Goal: Find specific page/section: Find specific page/section

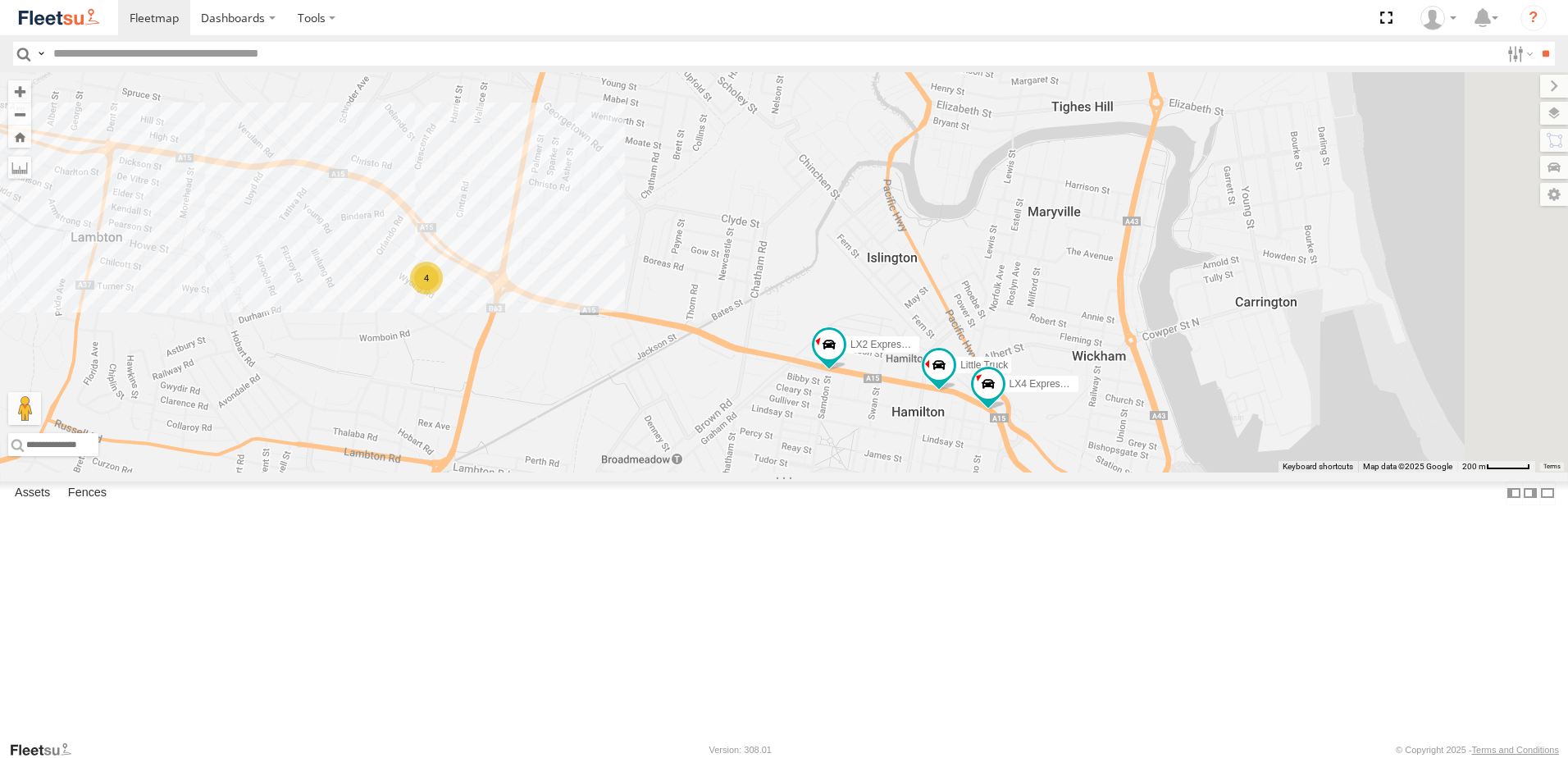
click at [879, 438] on div "LX2 Express Ute 4 LX4 Express Ute C4 Timber Truck Little Truck" at bounding box center [784, 272] width 1568 height 400
drag, startPoint x: 877, startPoint y: 438, endPoint x: 1135, endPoint y: 204, distance: 348.3
click at [1124, 209] on div "LX2 Express Ute 4 LX4 Express Ute C4 Timber Truck Little Truck" at bounding box center [784, 272] width 1568 height 400
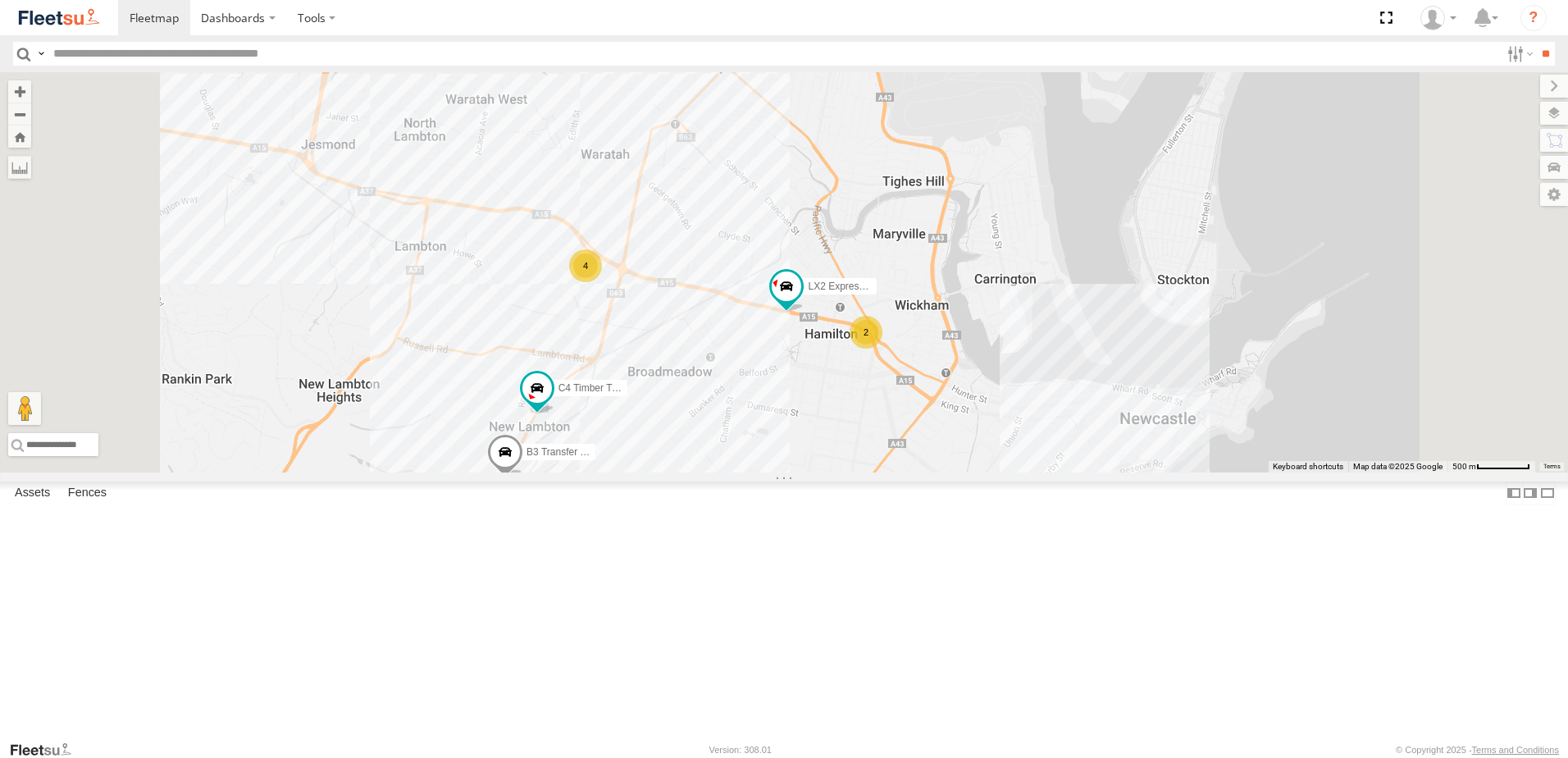
drag, startPoint x: 644, startPoint y: 538, endPoint x: 1345, endPoint y: 260, distance: 754.1
click at [1347, 253] on div "LX2 Express Ute C4 Timber Truck 4 2 B3 Transfer Truck" at bounding box center [784, 272] width 1568 height 400
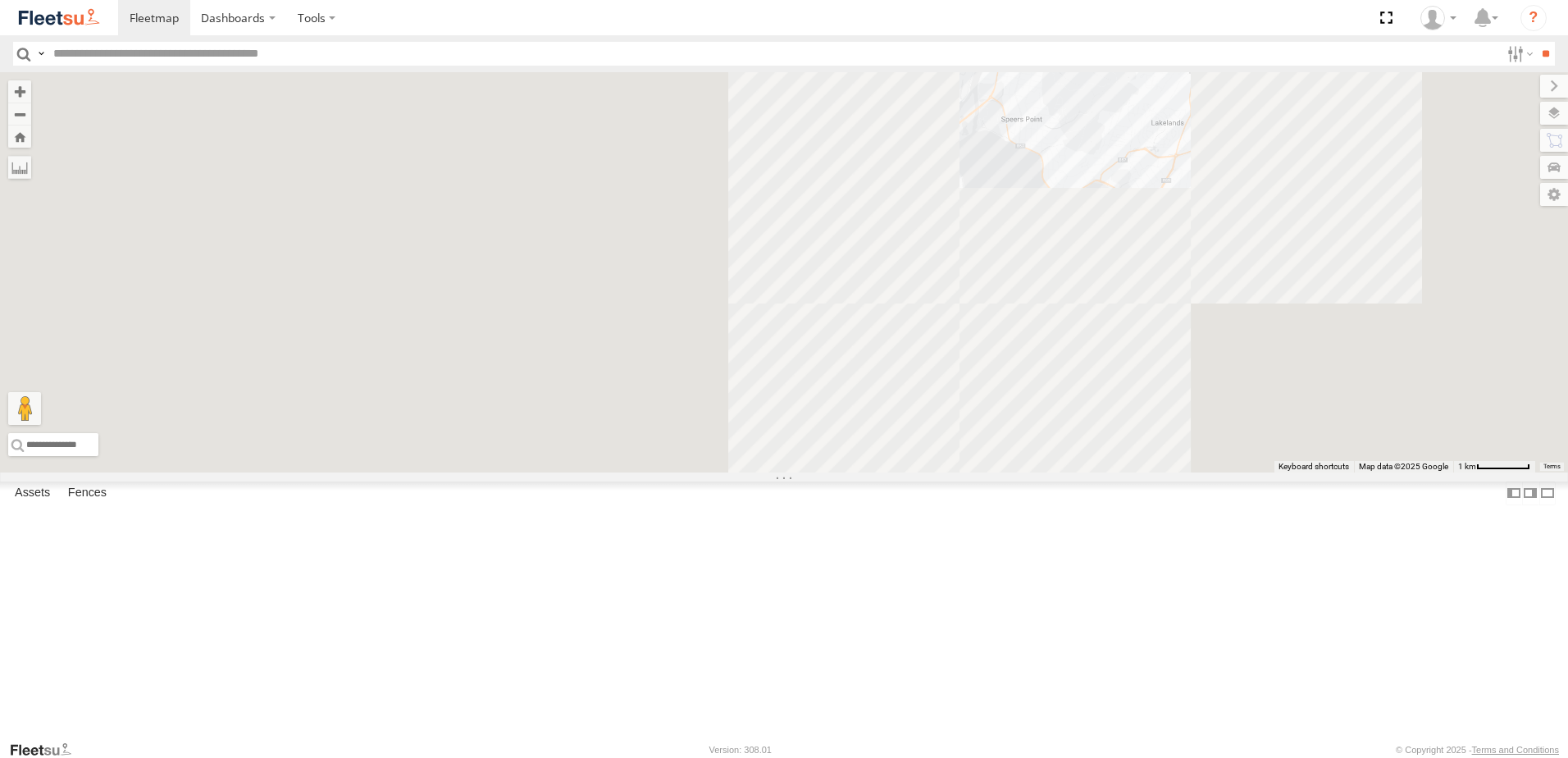
drag, startPoint x: 1015, startPoint y: 434, endPoint x: 892, endPoint y: 383, distance: 133.2
click at [891, 385] on div "LX2 Express Ute C4 Timber Truck B3 Transfer Truck" at bounding box center [784, 272] width 1568 height 400
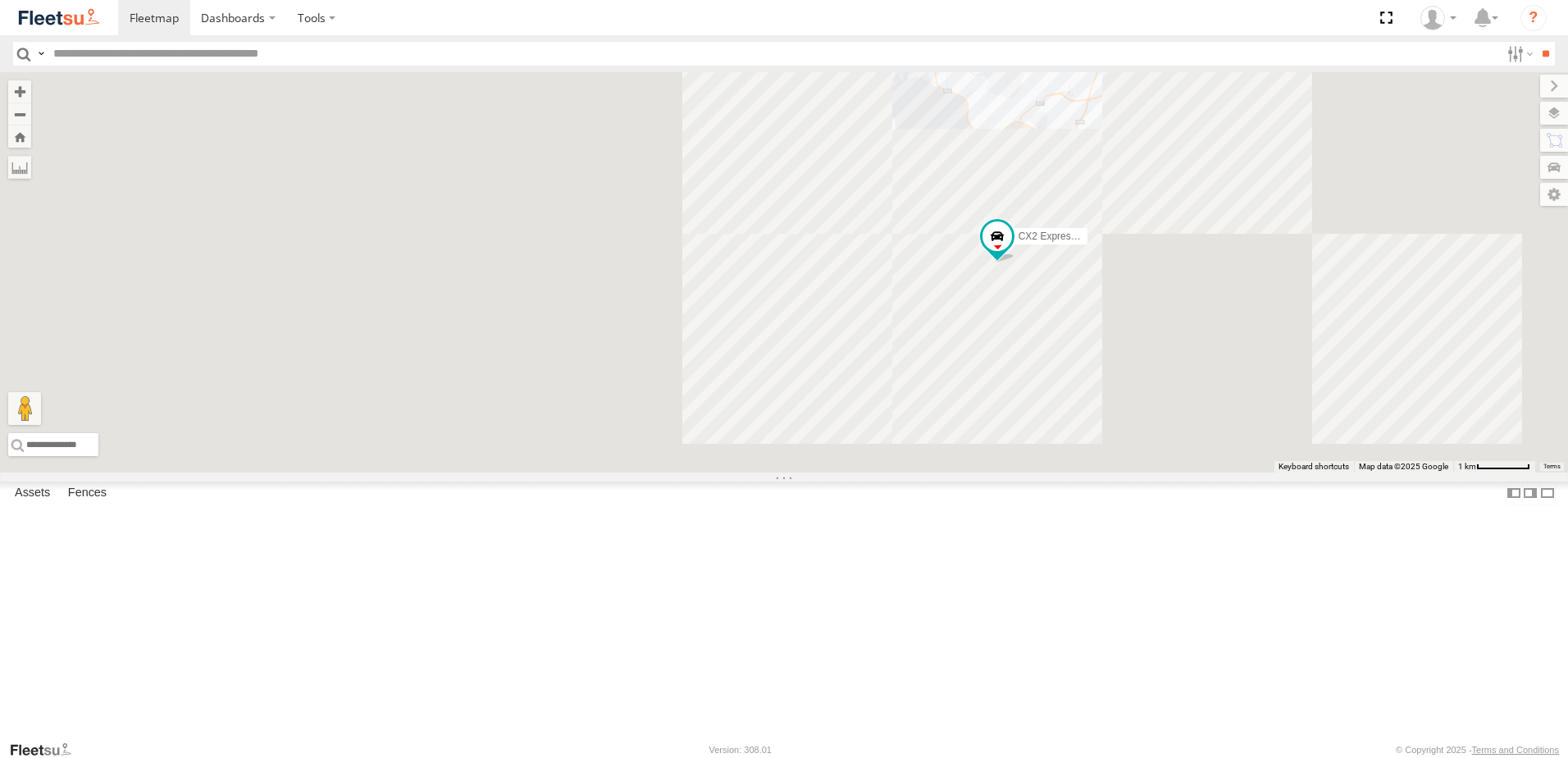
drag, startPoint x: 993, startPoint y: 457, endPoint x: 909, endPoint y: 386, distance: 110.0
click at [909, 386] on div "LX2 Express Ute C4 Timber Truck B3 Transfer Truck 7 B2 Timber Truck CX2 Express…" at bounding box center [784, 272] width 1568 height 400
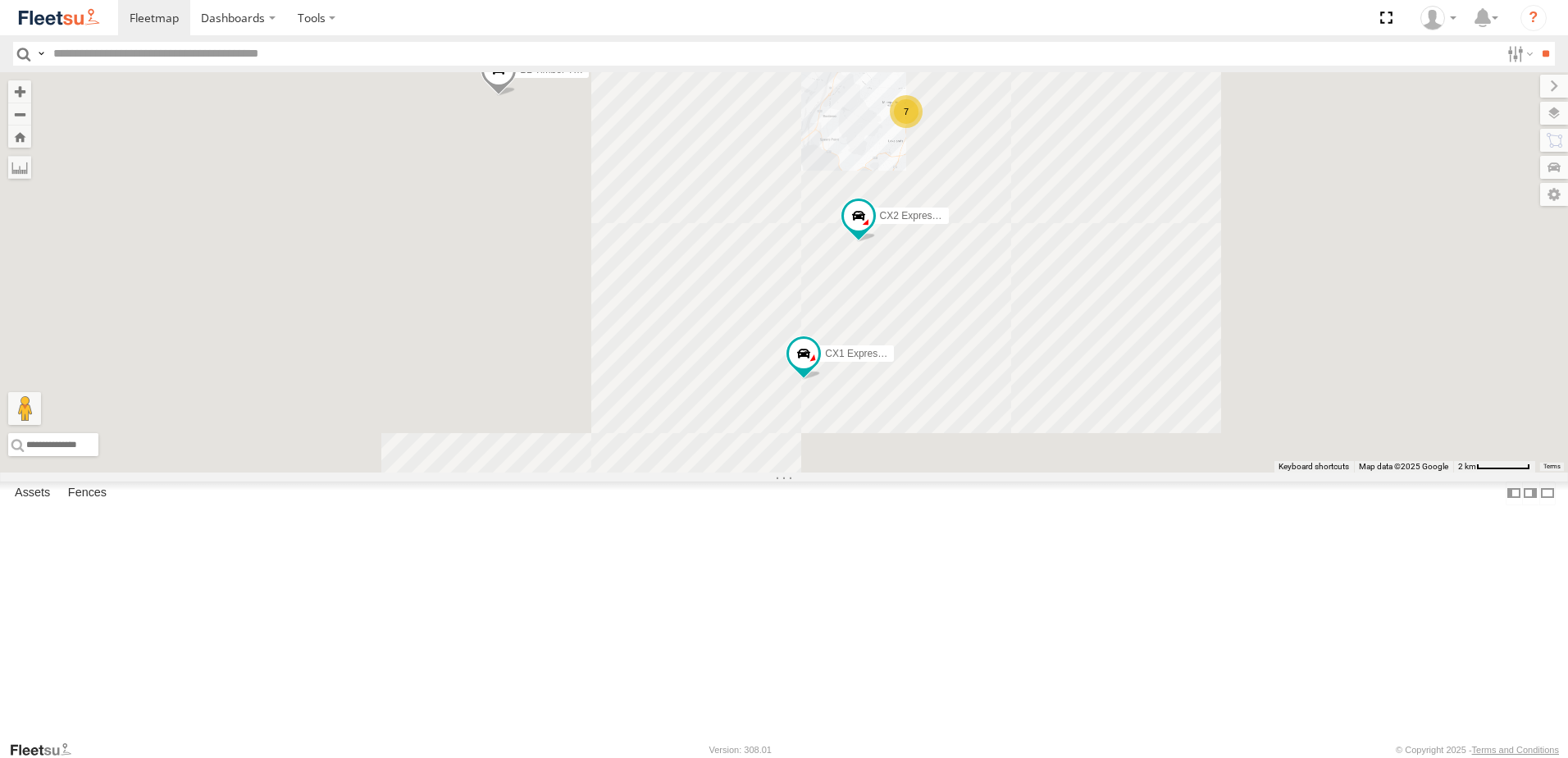
drag, startPoint x: 980, startPoint y: 446, endPoint x: 983, endPoint y: 395, distance: 51.1
click at [983, 395] on div "B2 Timber Truck CX2 Express Ute CX1 Express Ute 3 7 4 2" at bounding box center [784, 272] width 1568 height 400
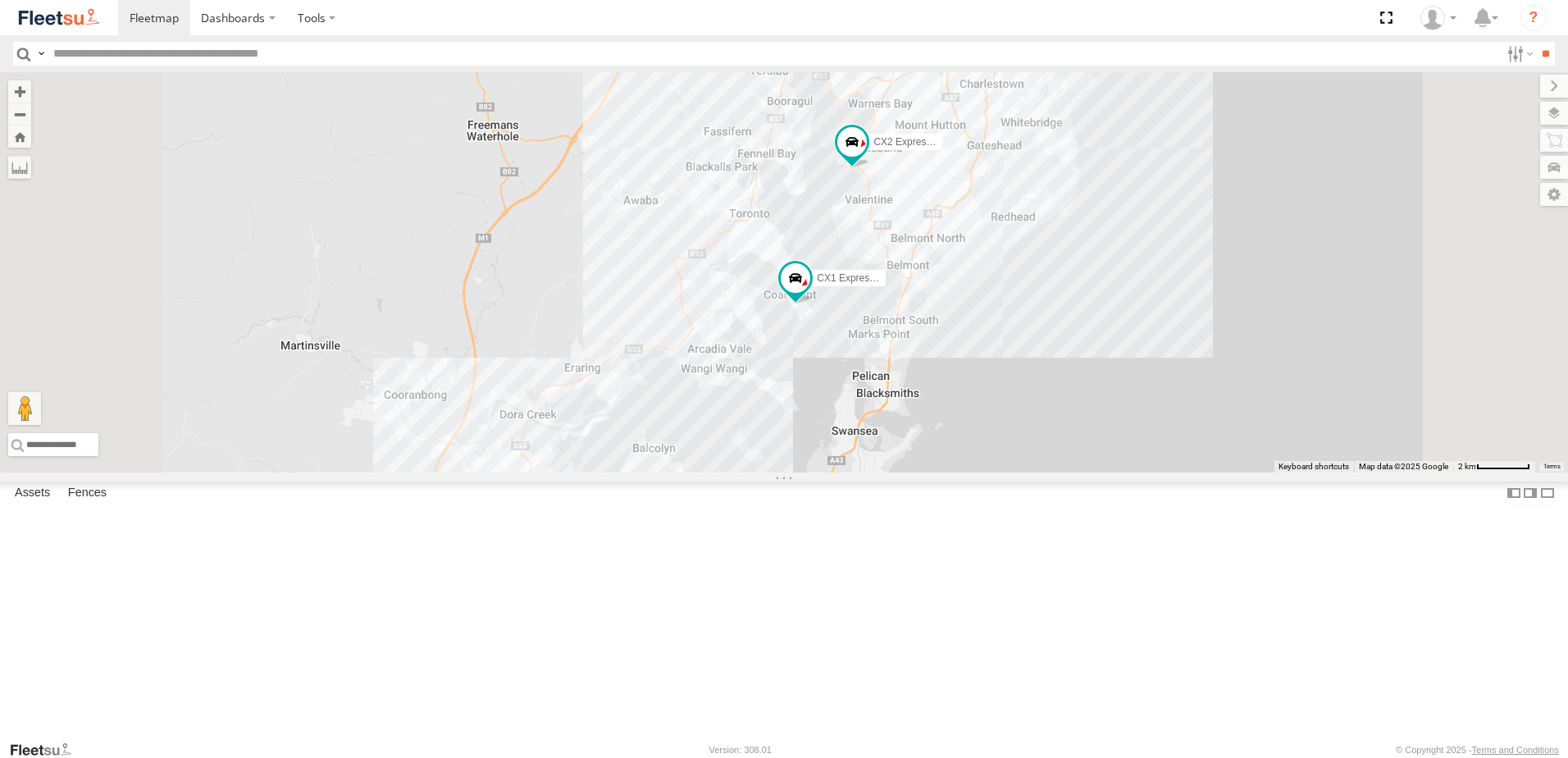
drag, startPoint x: 919, startPoint y: 430, endPoint x: 908, endPoint y: 375, distance: 56.1
click at [908, 375] on div "B2 Timber Truck CX2 Express Ute CX1 Express Ute 3 7 4 2" at bounding box center [784, 272] width 1568 height 400
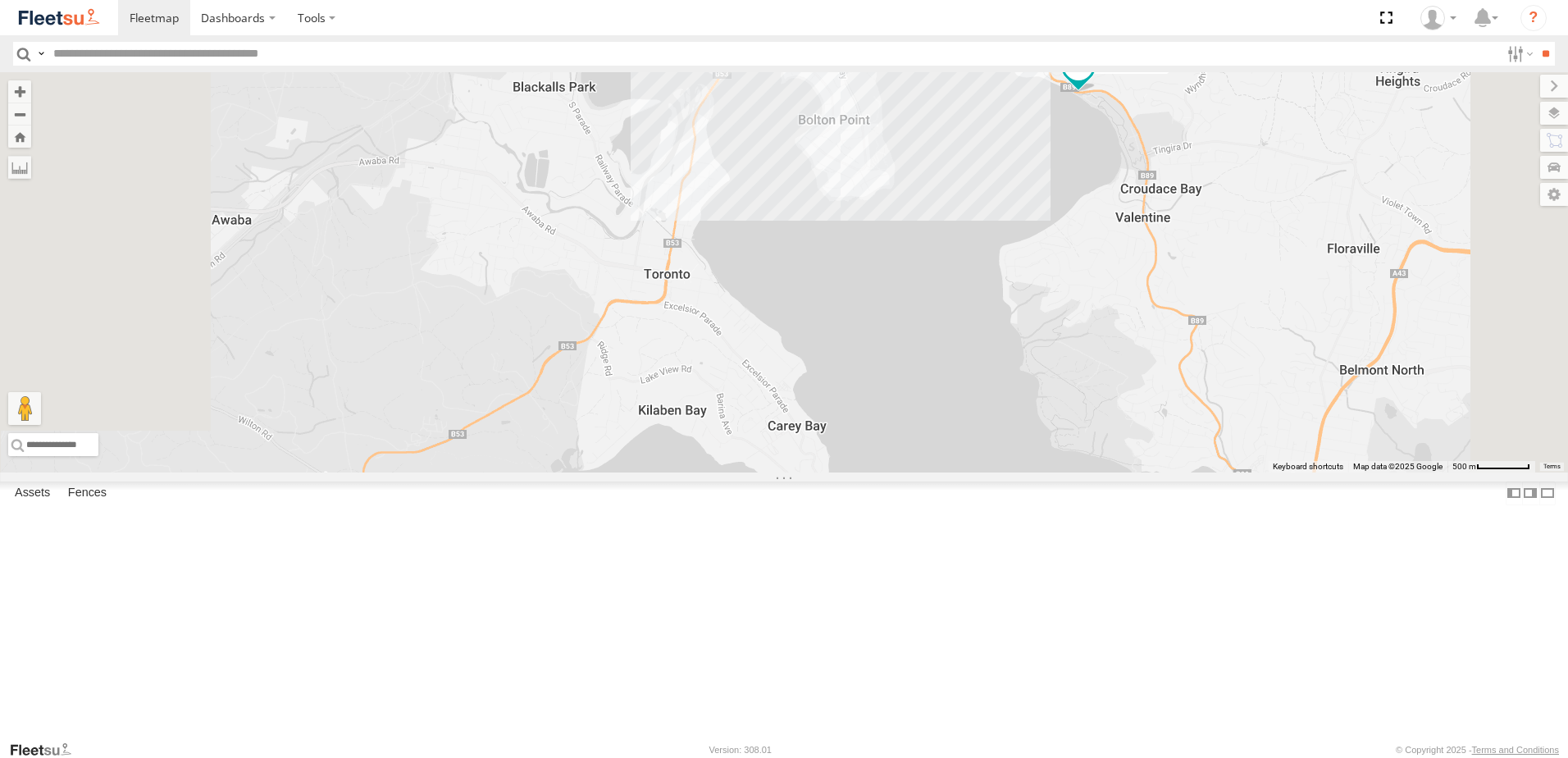
drag, startPoint x: 900, startPoint y: 229, endPoint x: 906, endPoint y: 412, distance: 183.1
click at [906, 412] on div "B2 Timber Truck CX2 Express Ute CX1 Express Ute" at bounding box center [784, 272] width 1568 height 400
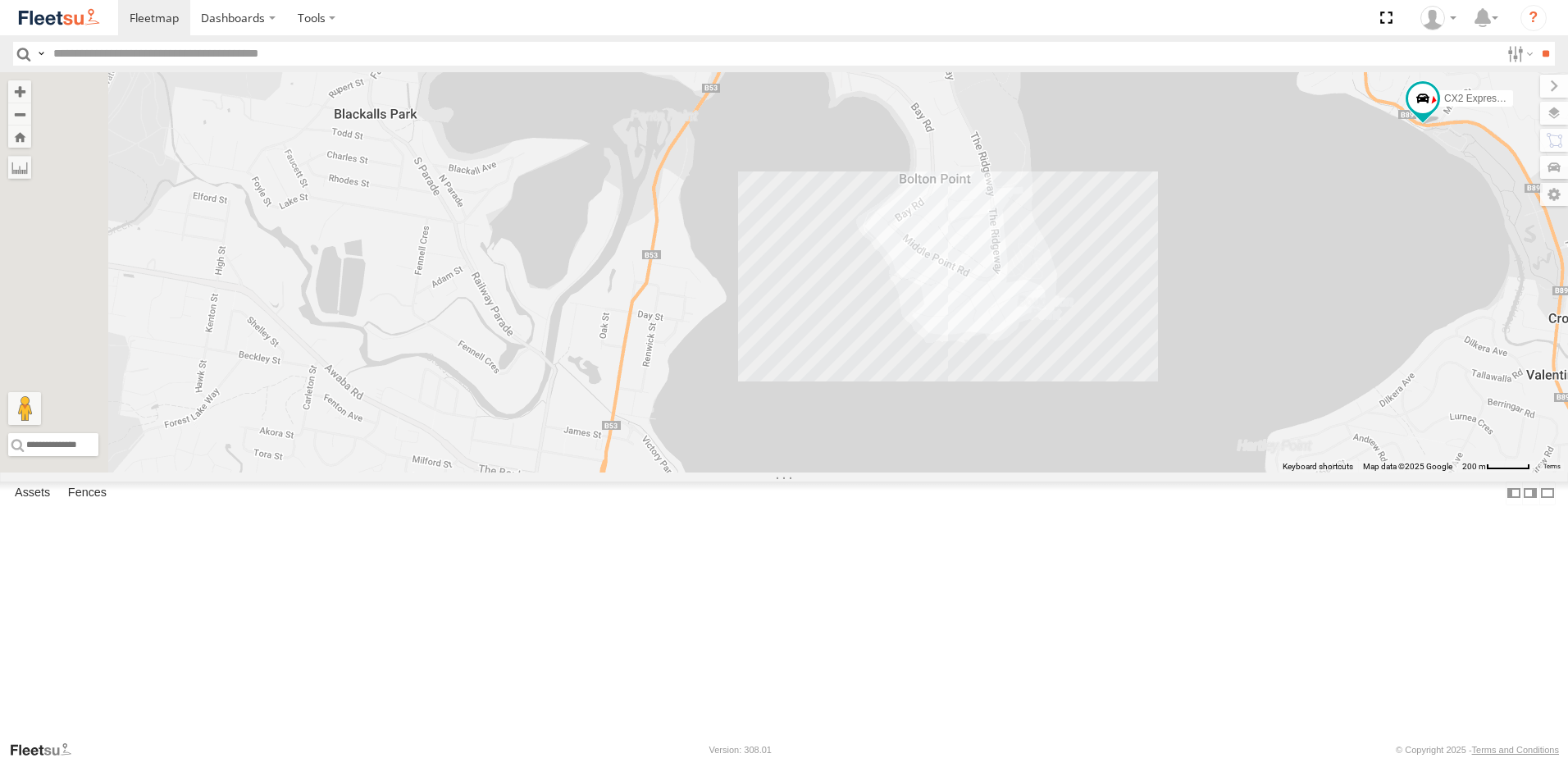
drag, startPoint x: 918, startPoint y: 257, endPoint x: 929, endPoint y: 354, distance: 97.6
click at [929, 354] on div "B2 Timber Truck CX2 Express Ute CX1 Express Ute" at bounding box center [784, 272] width 1568 height 400
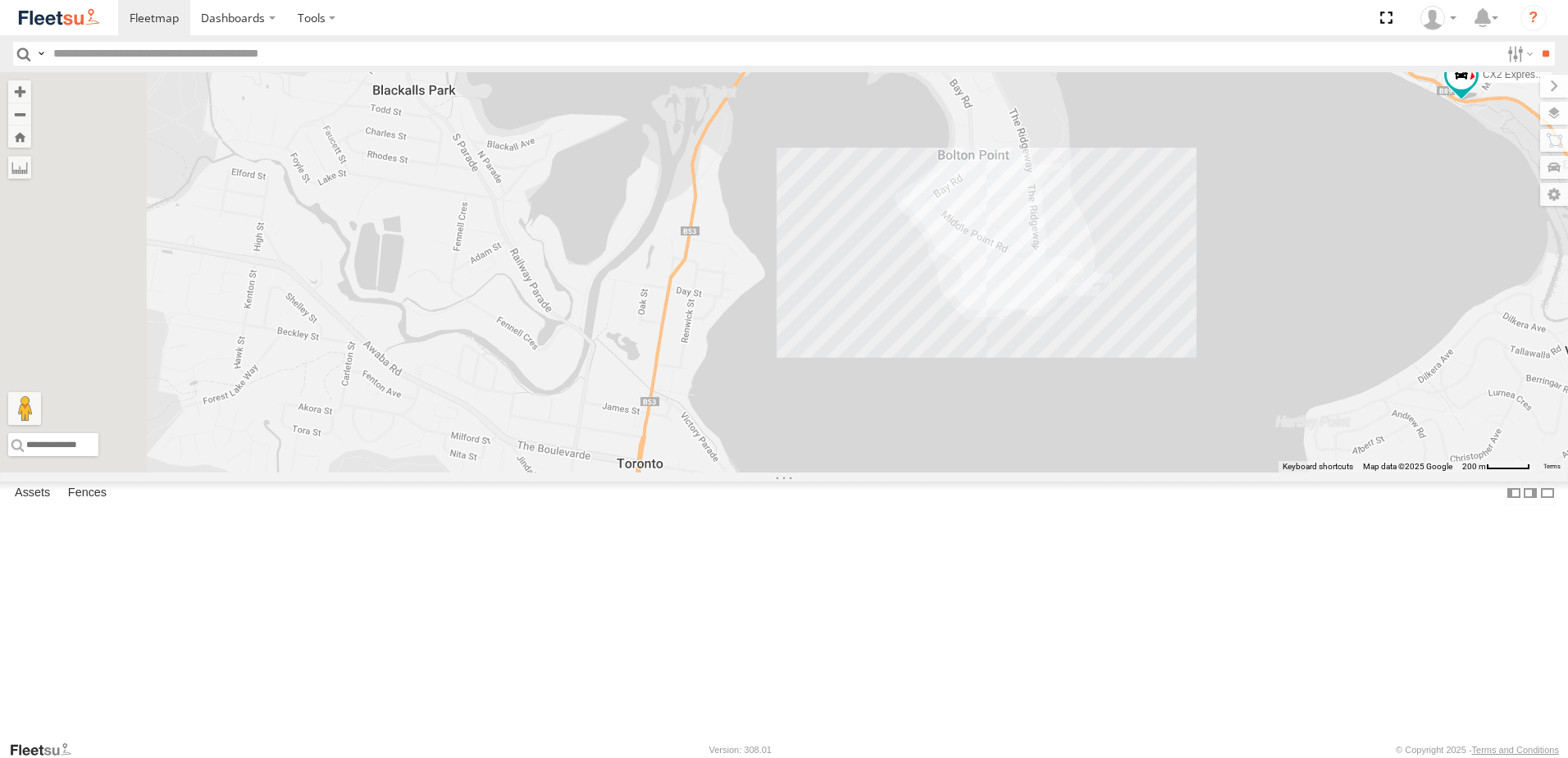
drag, startPoint x: 930, startPoint y: 298, endPoint x: 970, endPoint y: 192, distance: 113.3
click at [969, 198] on div "B2 Timber Truck CX2 Express Ute CX1 Express Ute" at bounding box center [784, 272] width 1568 height 400
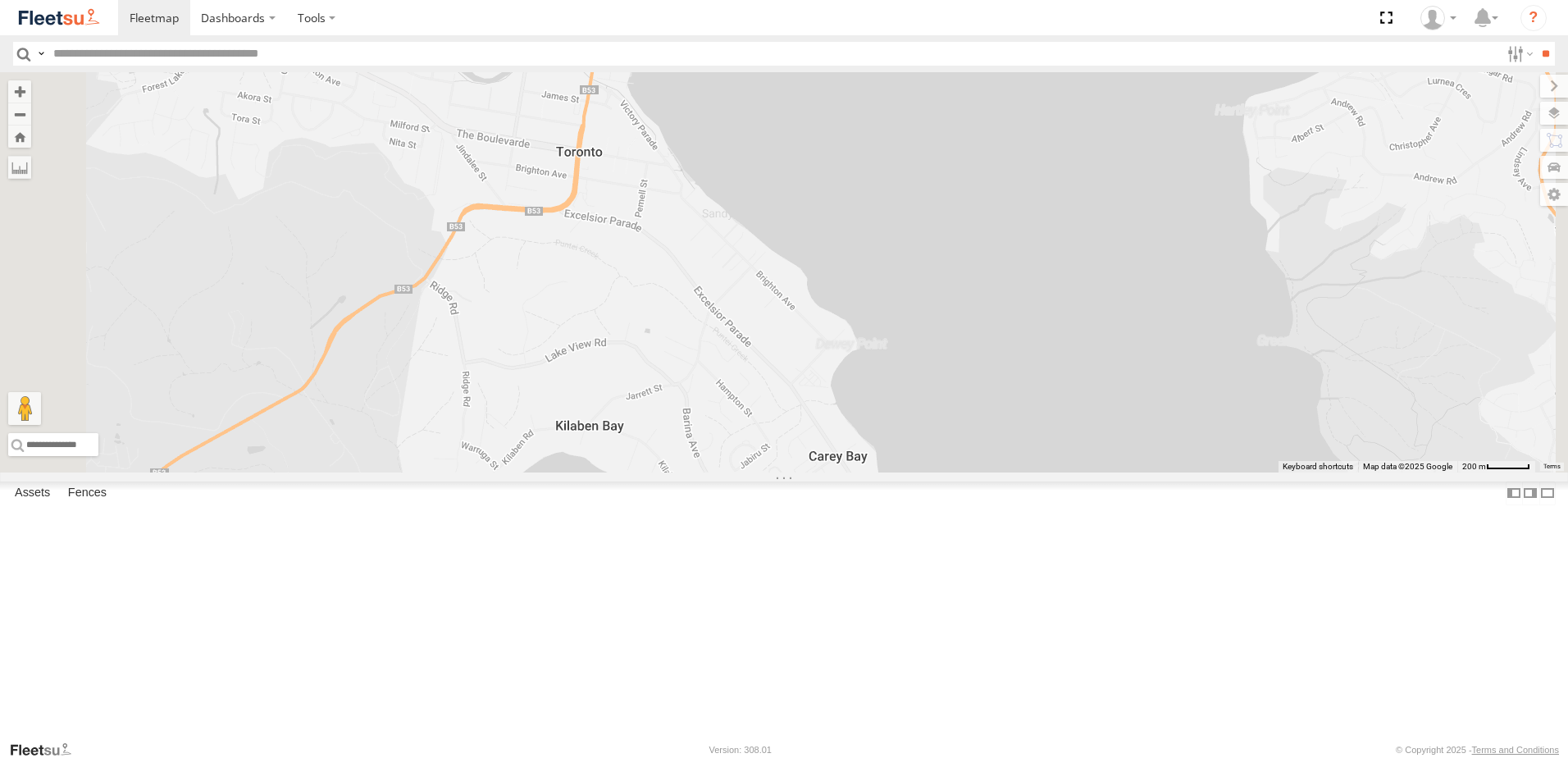
drag, startPoint x: 946, startPoint y: 342, endPoint x: 932, endPoint y: 219, distance: 123.8
click at [932, 219] on div "B2 Timber Truck CX2 Express Ute CX1 Express Ute" at bounding box center [784, 272] width 1568 height 400
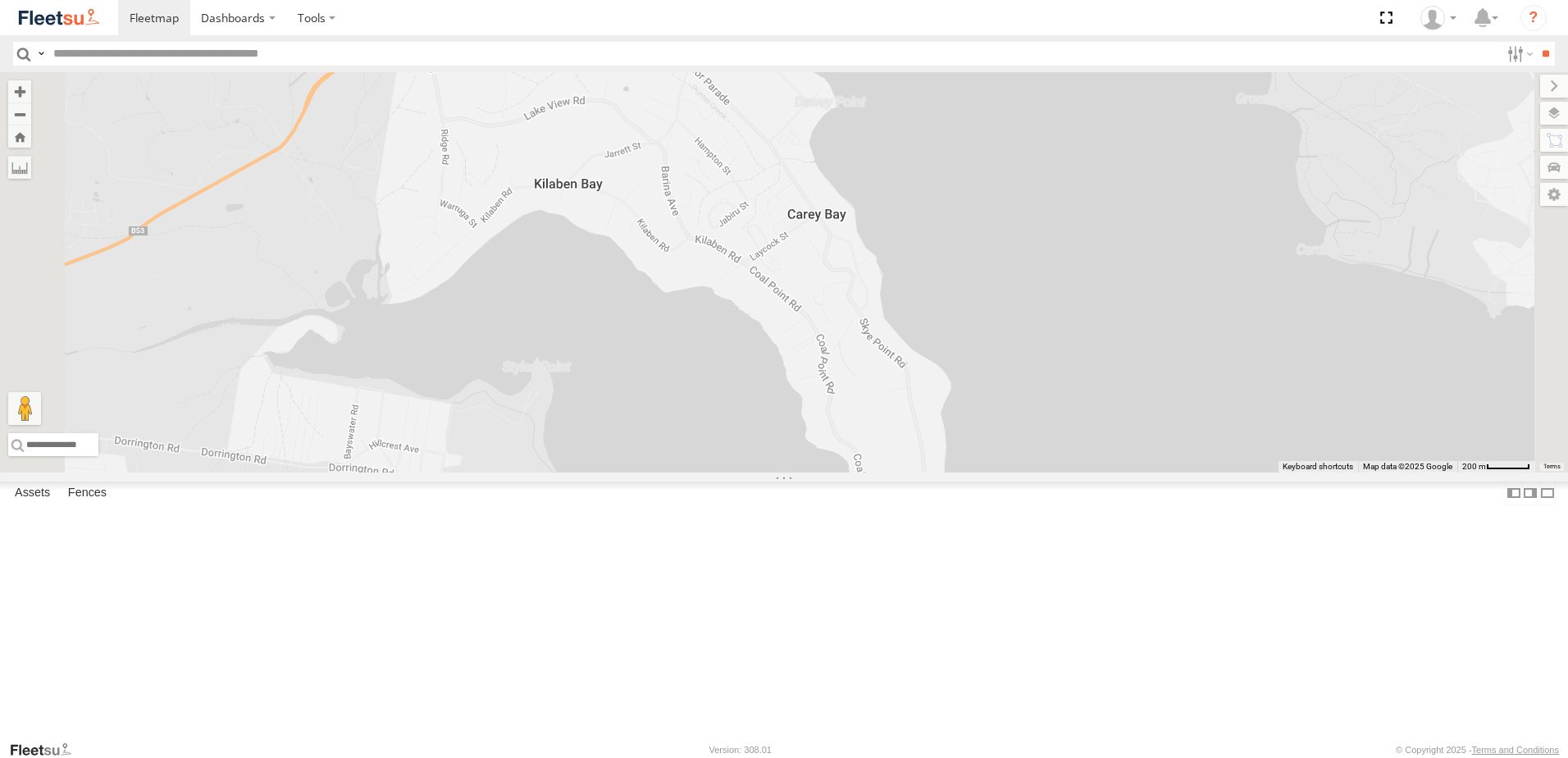
drag, startPoint x: 827, startPoint y: 182, endPoint x: 915, endPoint y: 91, distance: 126.6
click at [915, 84] on div "B2 Timber Truck CX2 Express Ute CX1 Express Ute" at bounding box center [784, 272] width 1568 height 400
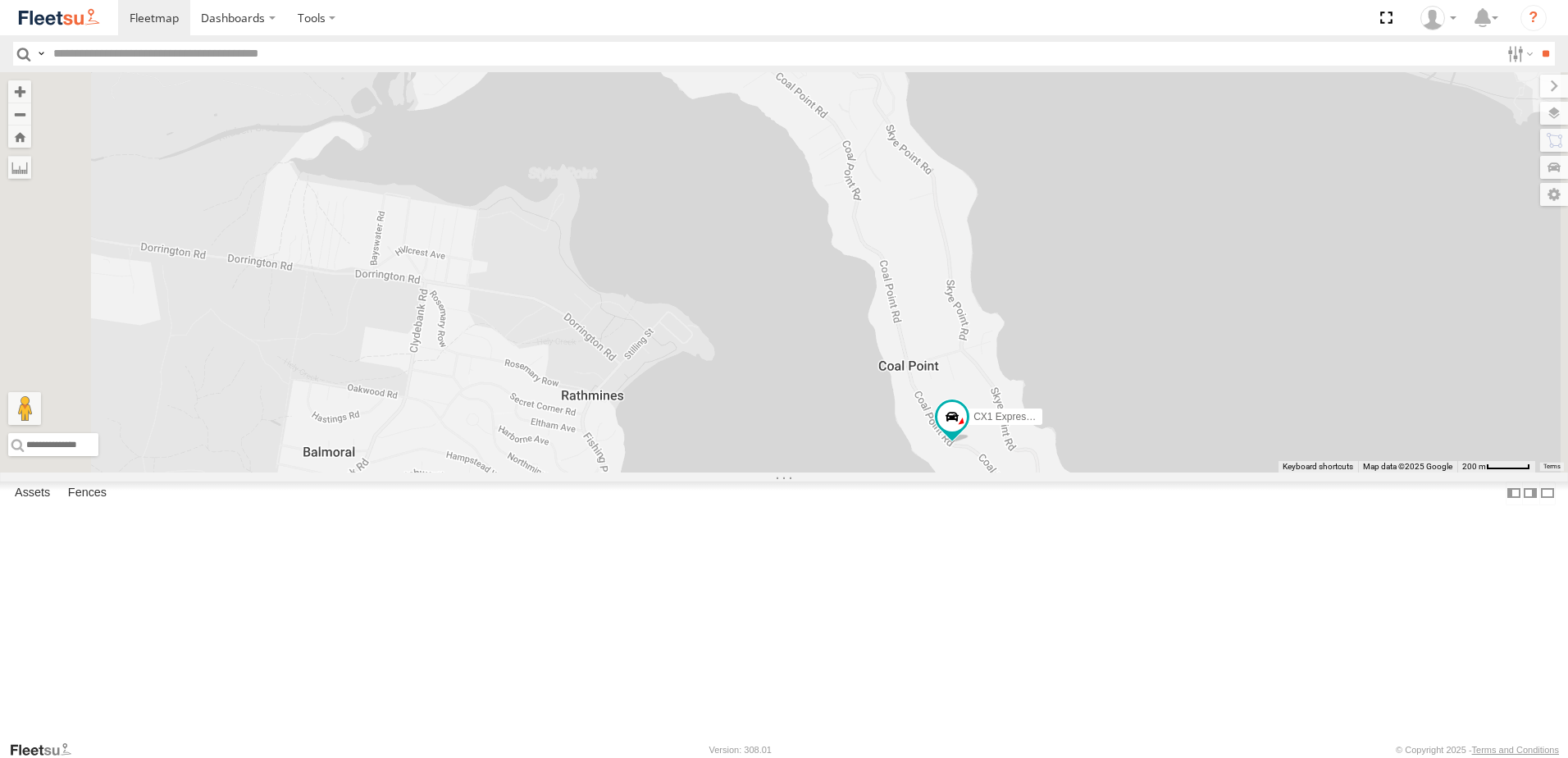
drag, startPoint x: 930, startPoint y: 291, endPoint x: 952, endPoint y: 132, distance: 160.5
click at [952, 132] on div "B2 Timber Truck CX2 Express Ute CX1 Express Ute" at bounding box center [784, 272] width 1568 height 400
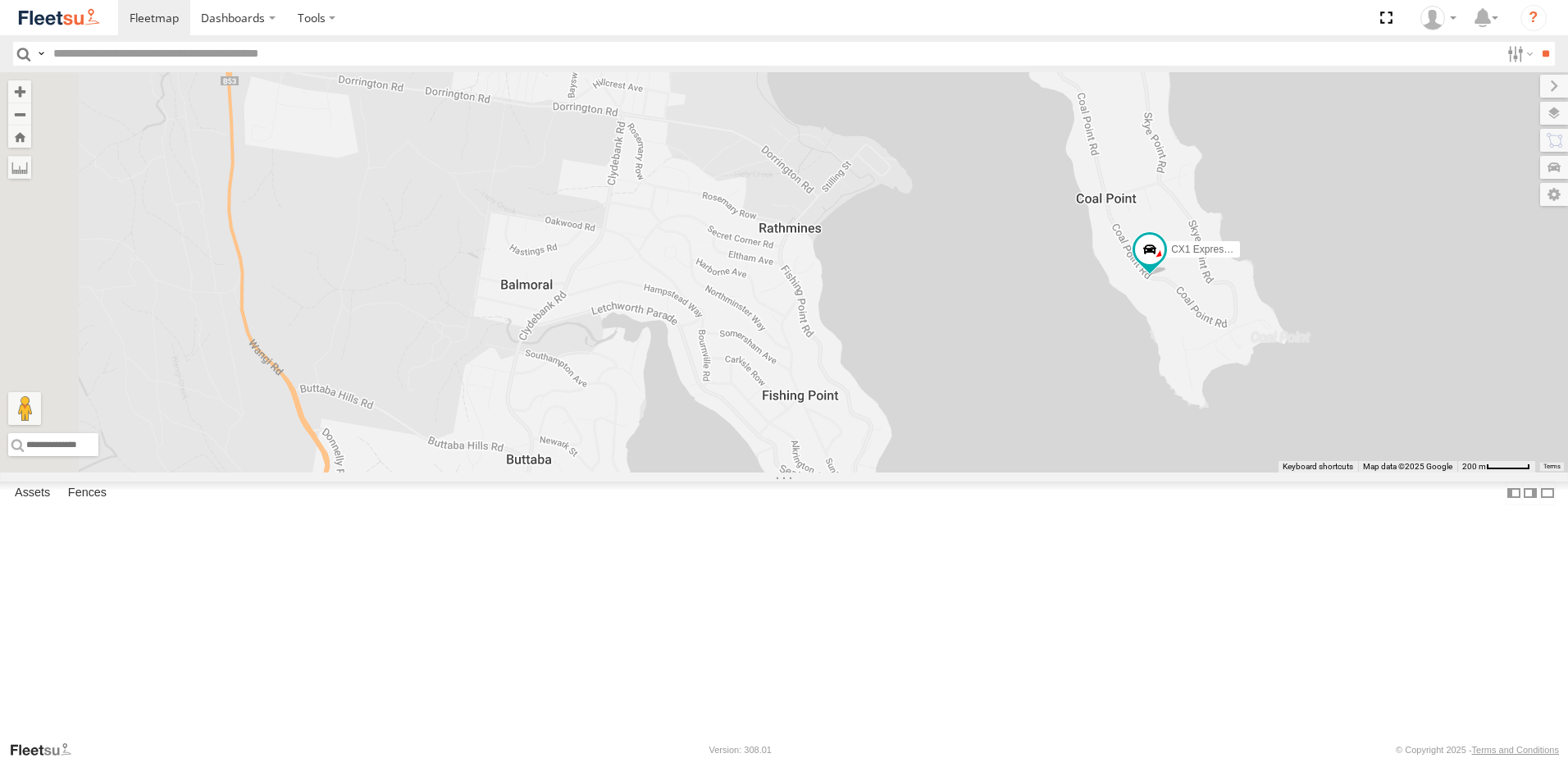
drag, startPoint x: 1056, startPoint y: 139, endPoint x: 1052, endPoint y: 115, distance: 24.3
click at [1052, 115] on div "B2 Timber Truck CX2 Express Ute CX1 Express Ute" at bounding box center [784, 272] width 1568 height 400
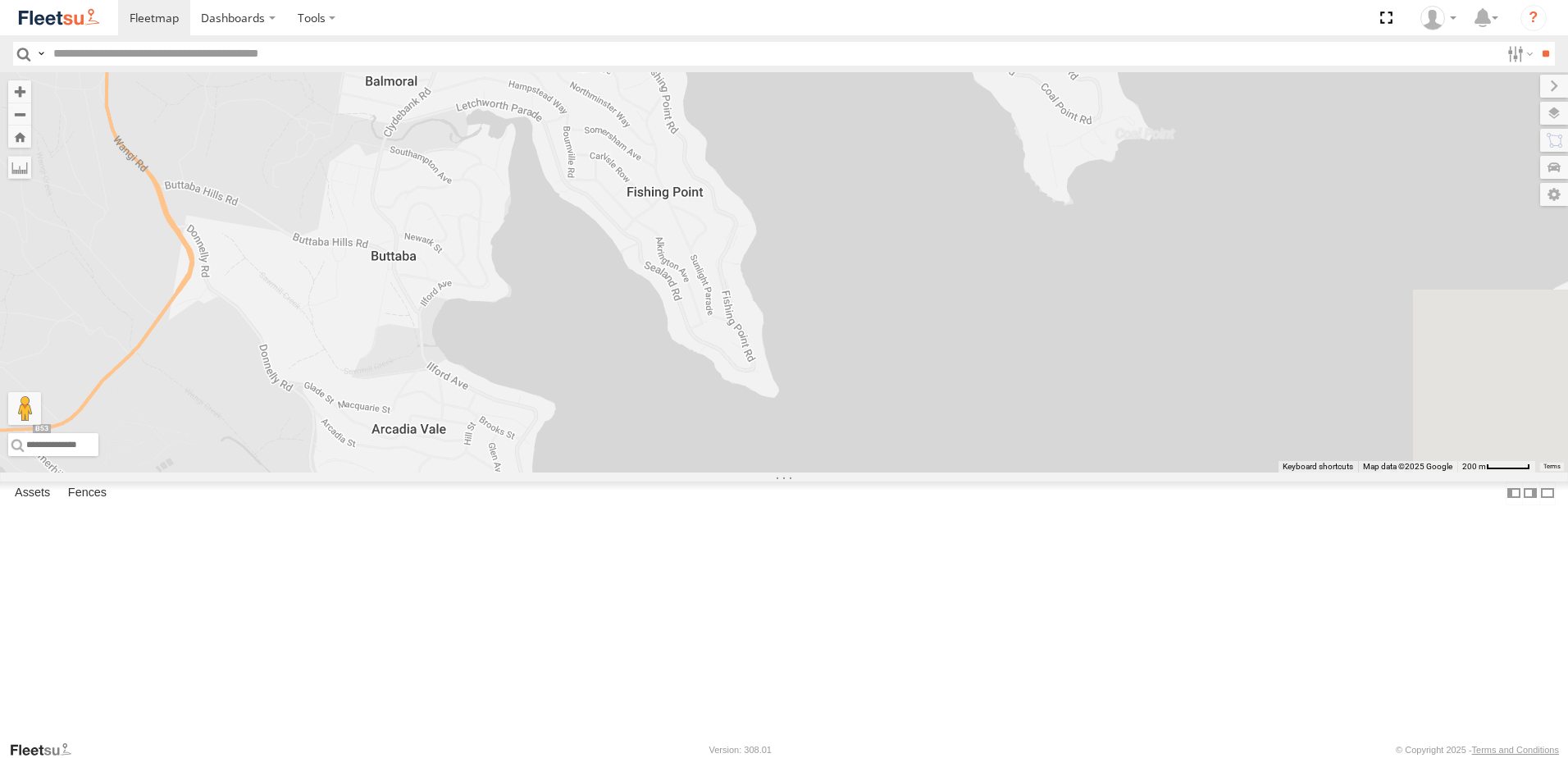
drag, startPoint x: 1029, startPoint y: 193, endPoint x: 895, endPoint y: -13, distance: 245.7
click at [895, 0] on html "Dashboards" at bounding box center [784, 379] width 1568 height 758
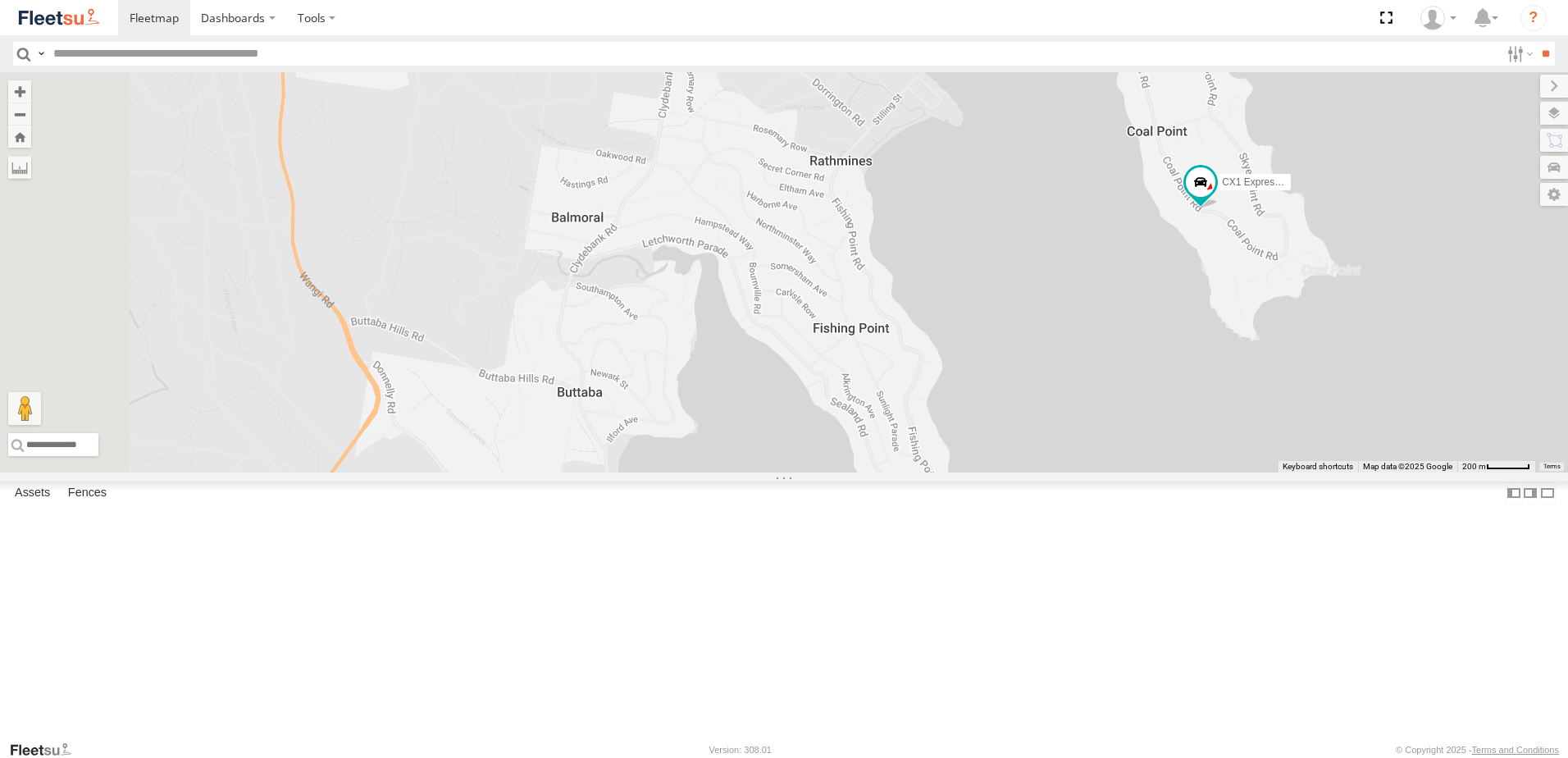
drag, startPoint x: 859, startPoint y: 174, endPoint x: 1040, endPoint y: 309, distance: 225.8
click at [1040, 309] on div "B2 Timber Truck CX2 Express Ute CX1 Express Ute" at bounding box center [784, 272] width 1568 height 400
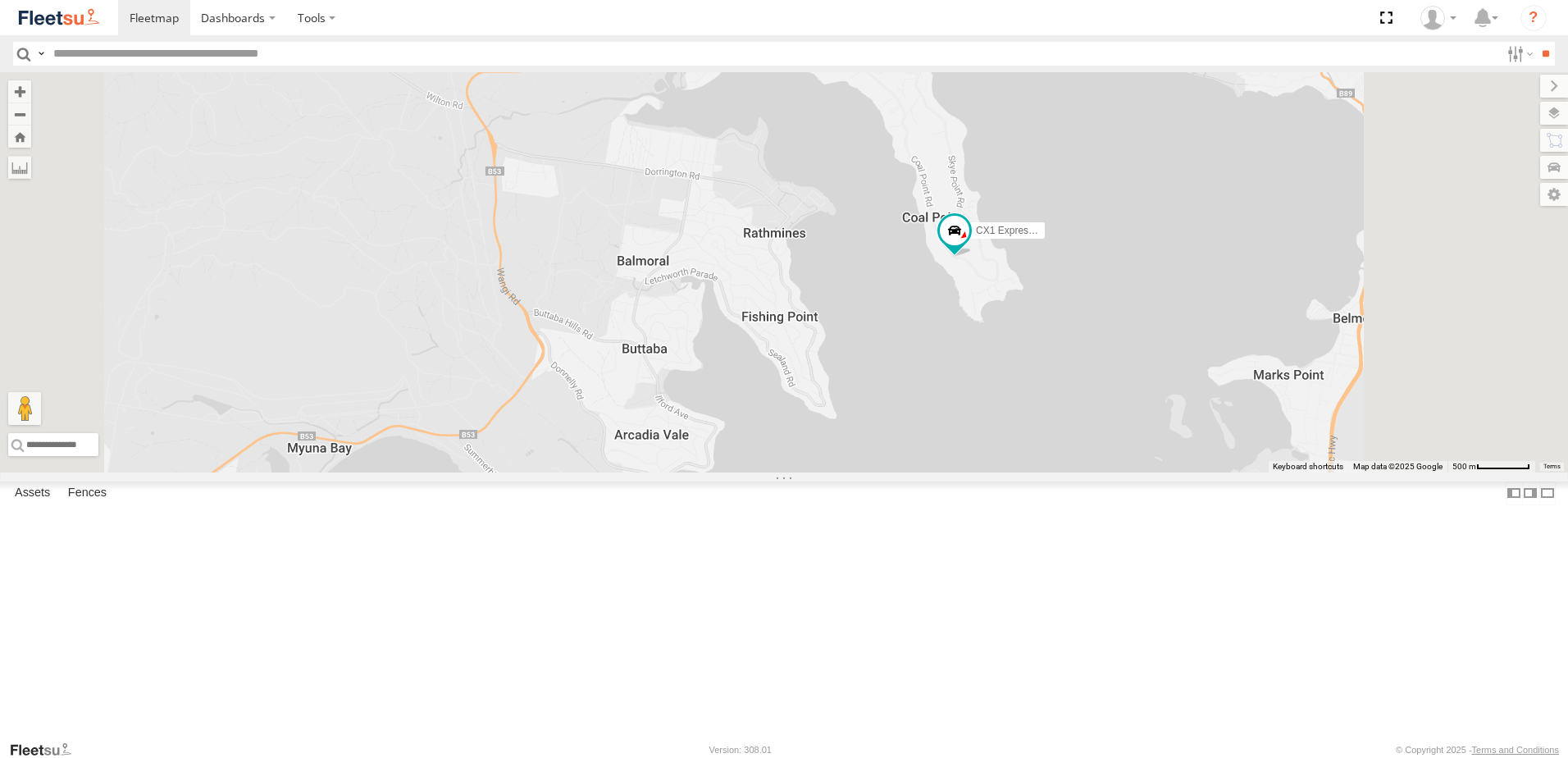
drag, startPoint x: 881, startPoint y: 356, endPoint x: 846, endPoint y: 460, distance: 109.7
click at [846, 460] on div "B2 Timber Truck CX2 Express Ute CX1 Express Ute" at bounding box center [784, 272] width 1568 height 400
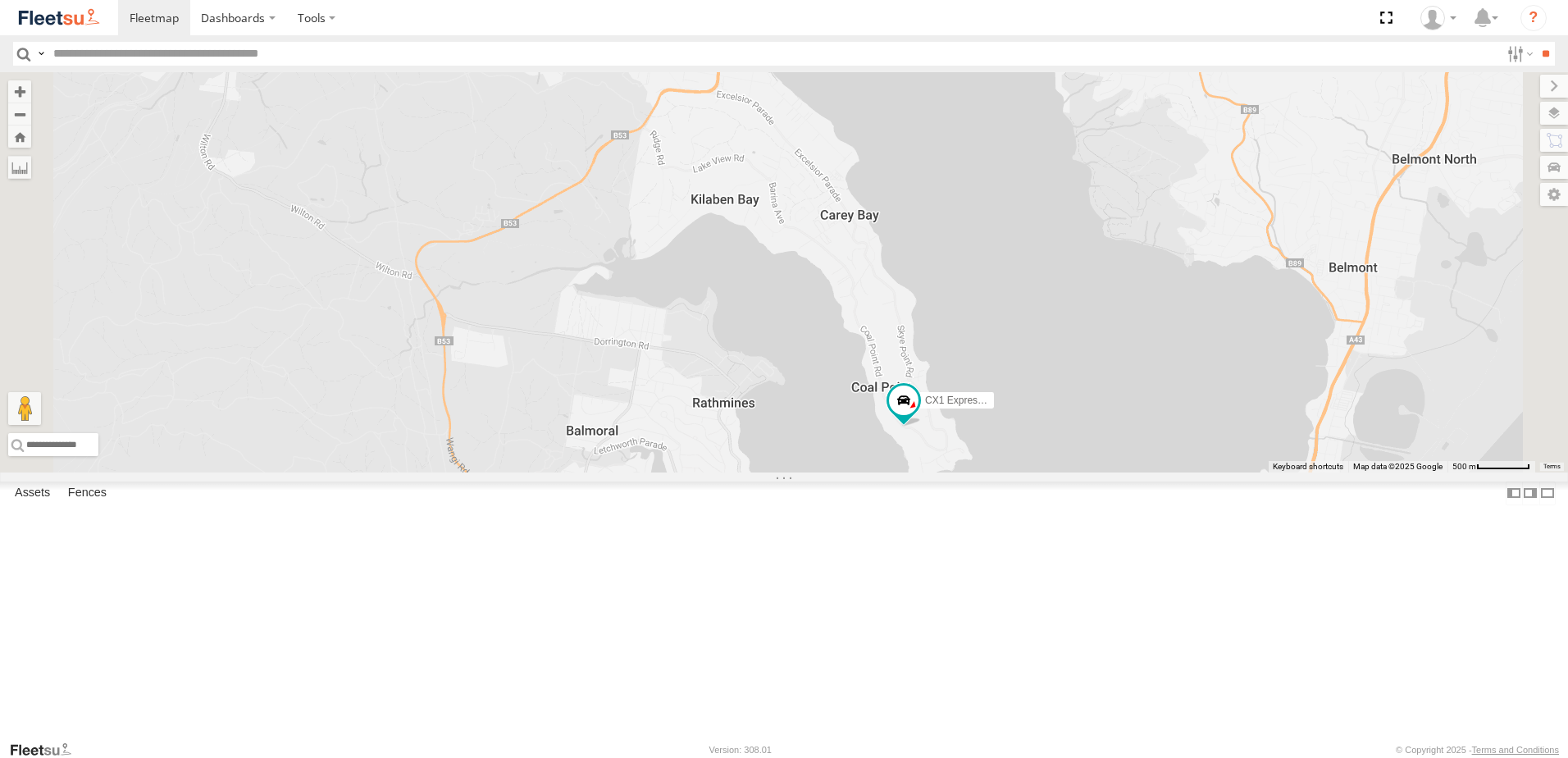
drag, startPoint x: 912, startPoint y: 296, endPoint x: 866, endPoint y: 443, distance: 154.0
click at [866, 443] on div "B2 Timber Truck CX2 Express Ute CX1 Express Ute" at bounding box center [784, 272] width 1568 height 400
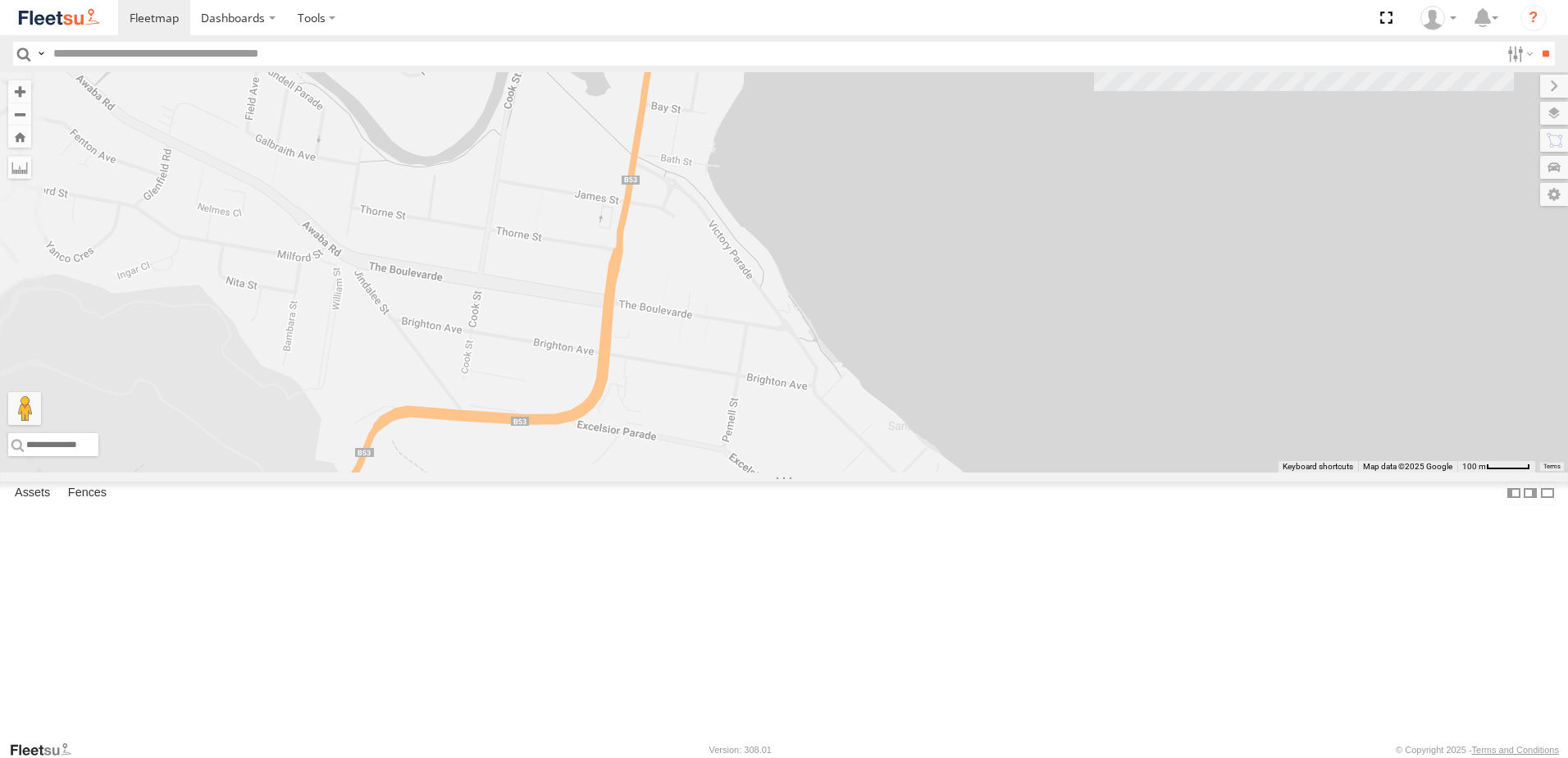
drag, startPoint x: 888, startPoint y: 319, endPoint x: 886, endPoint y: 370, distance: 51.0
click at [886, 370] on div "B2 Timber Truck CX2 Express Ute CX1 Express Ute" at bounding box center [784, 272] width 1568 height 400
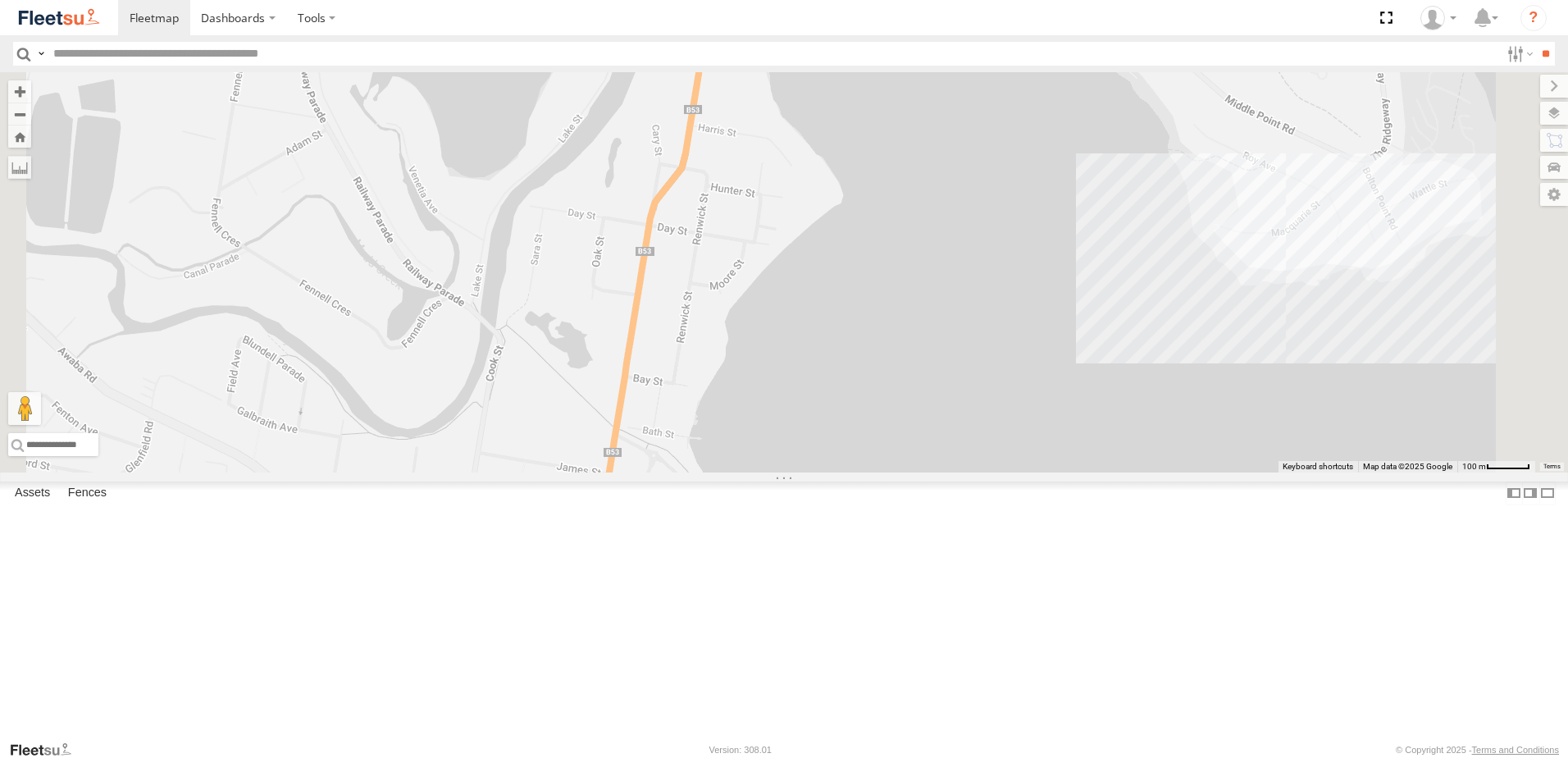
drag, startPoint x: 888, startPoint y: 292, endPoint x: 871, endPoint y: 483, distance: 191.8
click at [871, 472] on div "B2 Timber Truck CX2 Express Ute CX1 Express Ute" at bounding box center [784, 272] width 1568 height 400
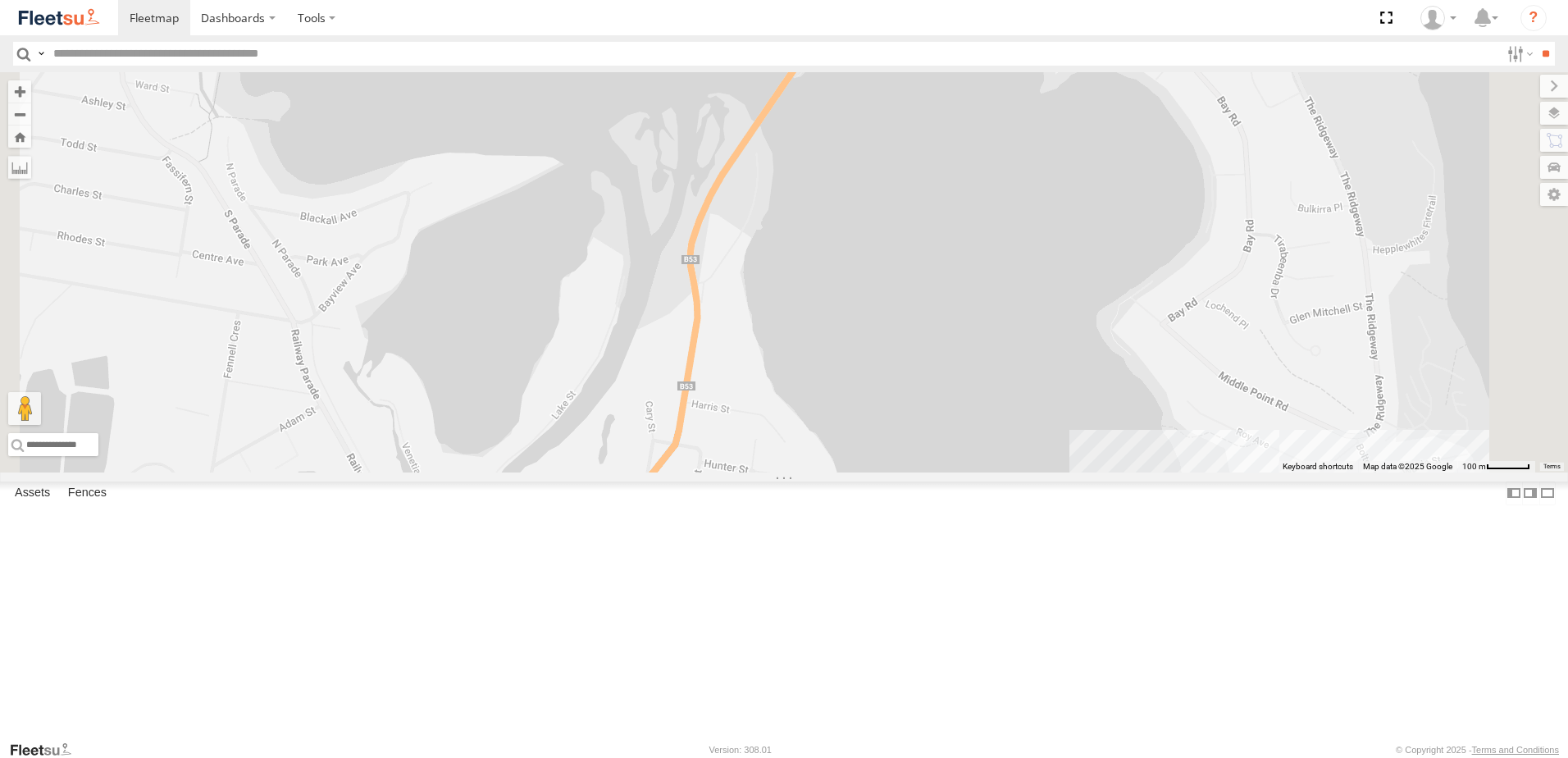
drag, startPoint x: 944, startPoint y: 292, endPoint x: 944, endPoint y: 512, distance: 220.0
click at [937, 472] on div "B2 Timber Truck CX2 Express Ute CX1 Express Ute" at bounding box center [784, 272] width 1568 height 400
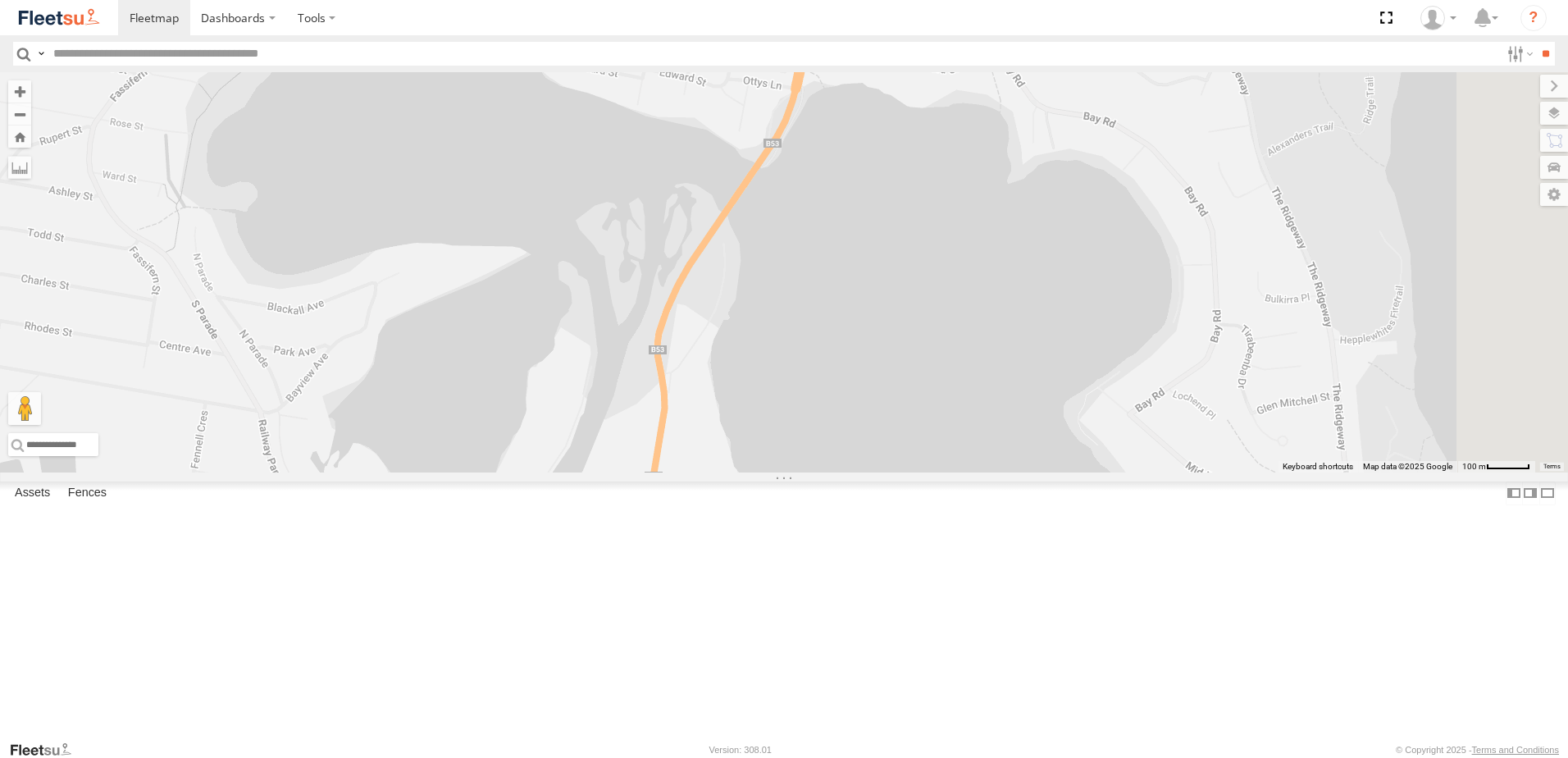
drag, startPoint x: 955, startPoint y: 420, endPoint x: 934, endPoint y: 468, distance: 52.4
click at [934, 468] on div "B2 Timber Truck CX2 Express Ute CX1 Express Ute" at bounding box center [784, 272] width 1568 height 400
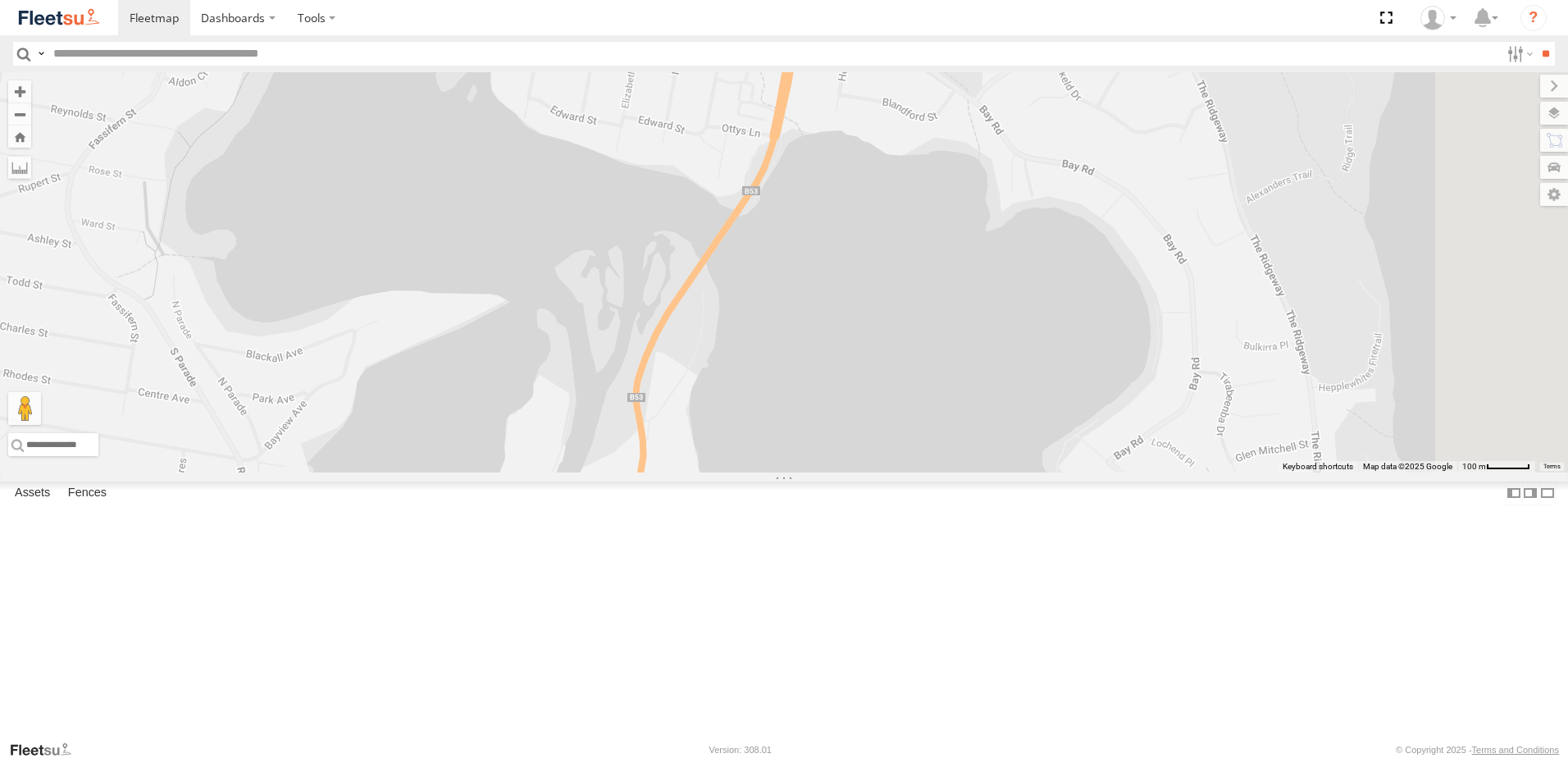
drag, startPoint x: 942, startPoint y: 438, endPoint x: 1008, endPoint y: 248, distance: 201.1
click at [1008, 248] on div "B2 Timber Truck CX2 Express Ute CX1 Express Ute" at bounding box center [784, 272] width 1568 height 400
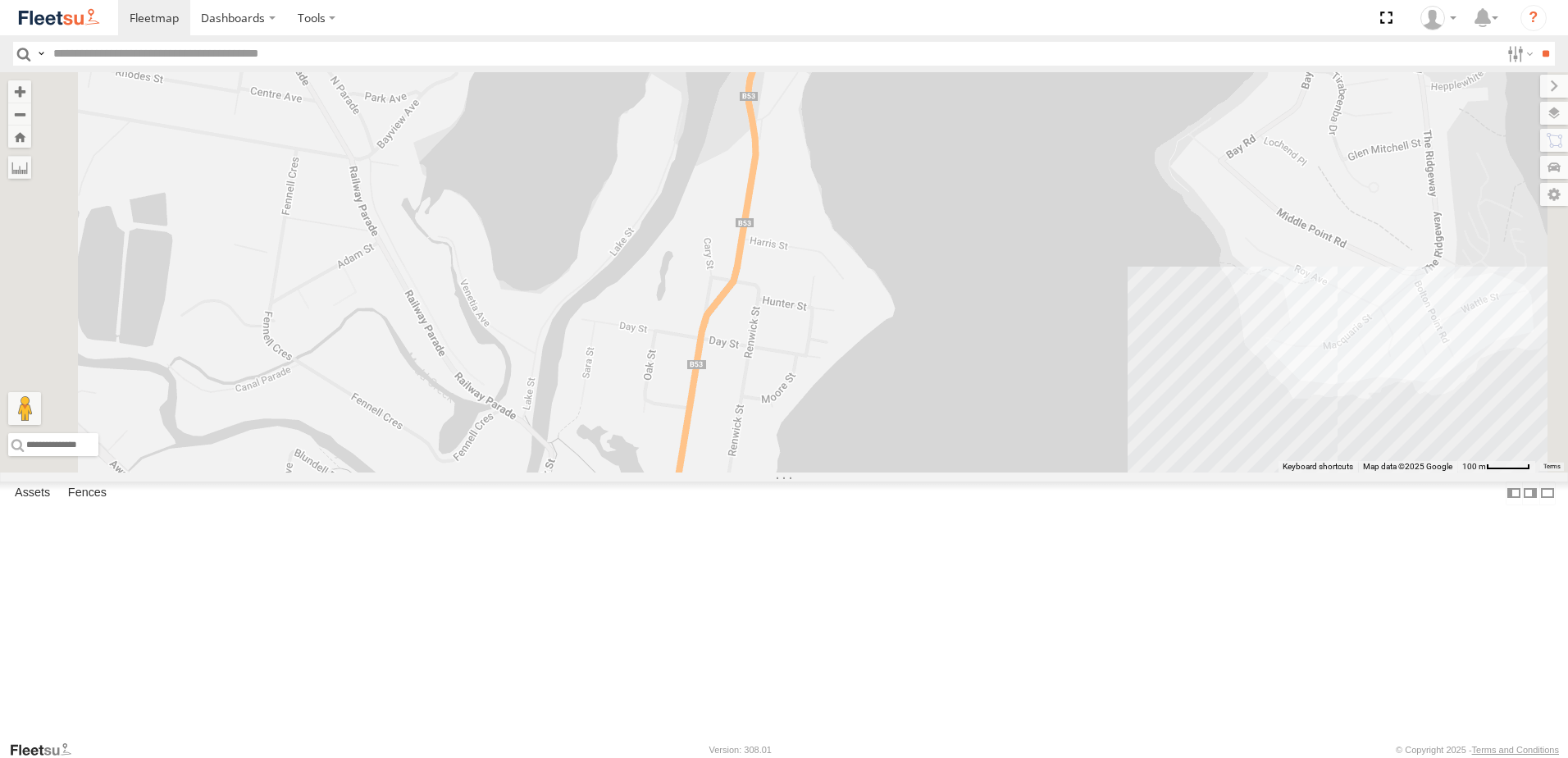
drag, startPoint x: 979, startPoint y: 428, endPoint x: 988, endPoint y: 377, distance: 51.8
click at [988, 377] on div "B2 Timber Truck CX2 Express Ute CX1 Express Ute" at bounding box center [784, 272] width 1568 height 400
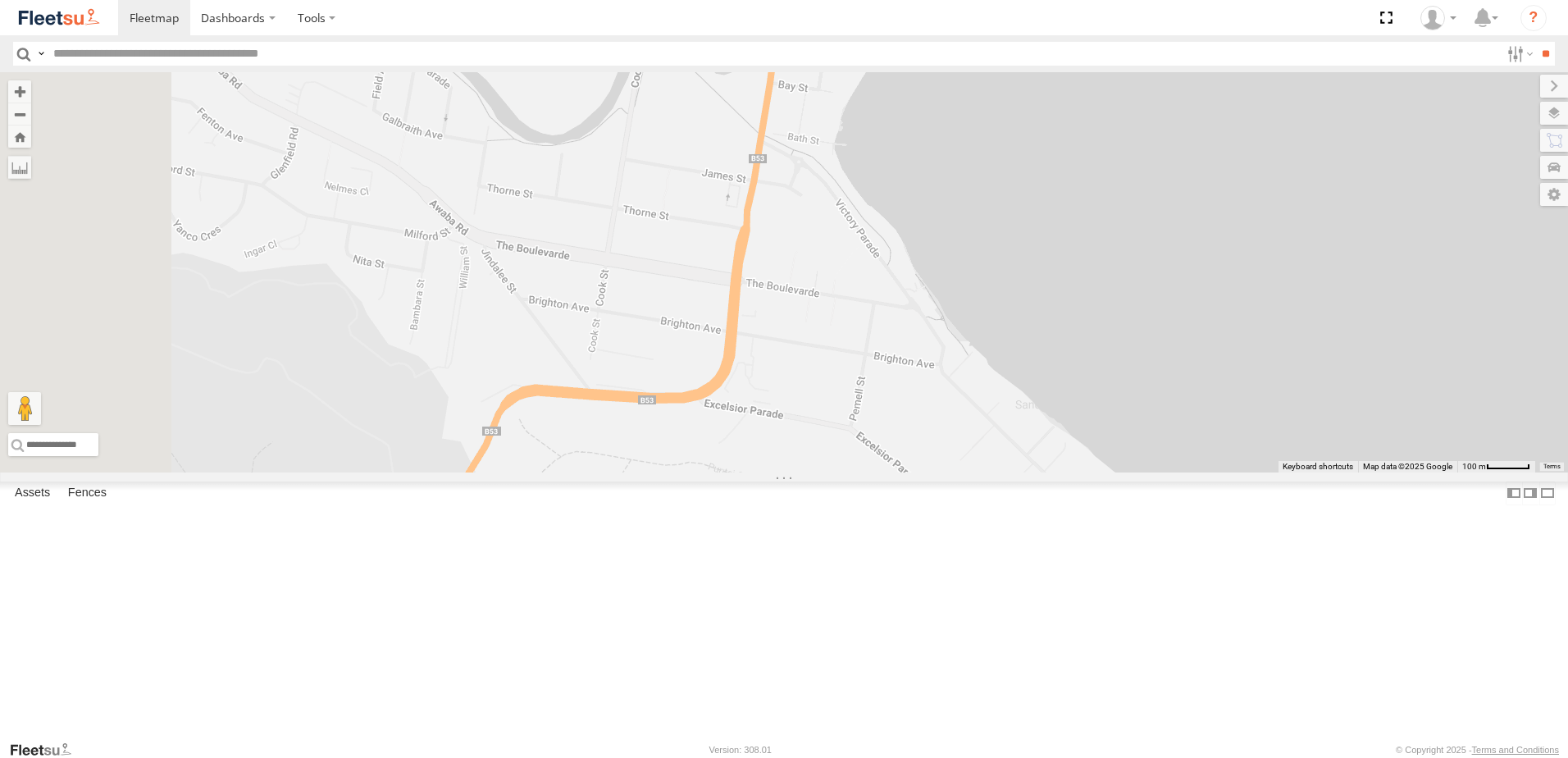
drag, startPoint x: 1062, startPoint y: 565, endPoint x: 1147, endPoint y: 200, distance: 374.8
click at [1147, 200] on div "B2 Timber Truck CX2 Express Ute CX1 Express Ute" at bounding box center [784, 272] width 1568 height 400
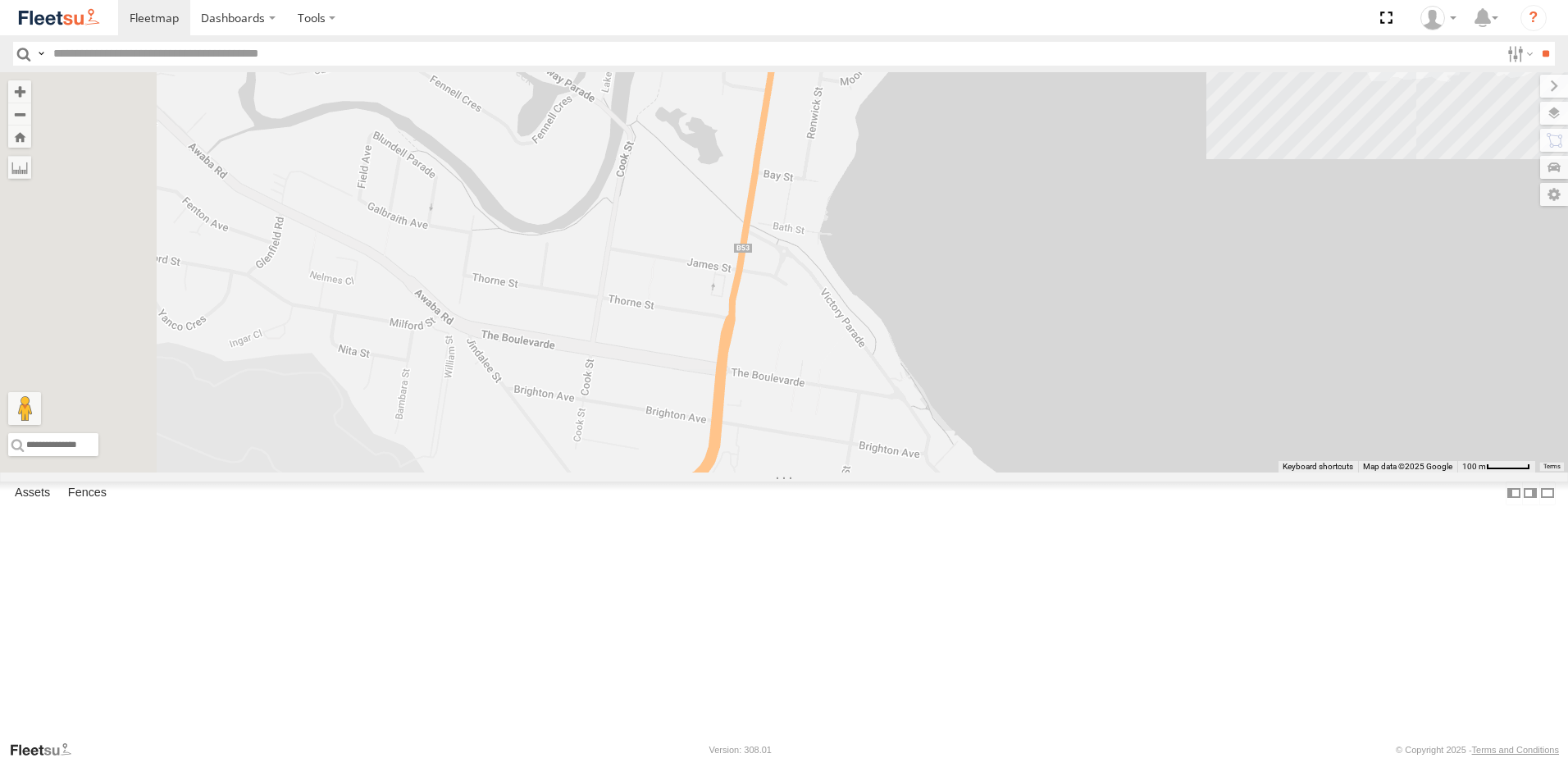
click at [1125, 308] on div "B2 Timber Truck CX2 Express Ute CX1 Express Ute" at bounding box center [784, 272] width 1568 height 400
